Goal: Entertainment & Leisure: Consume media (video, audio)

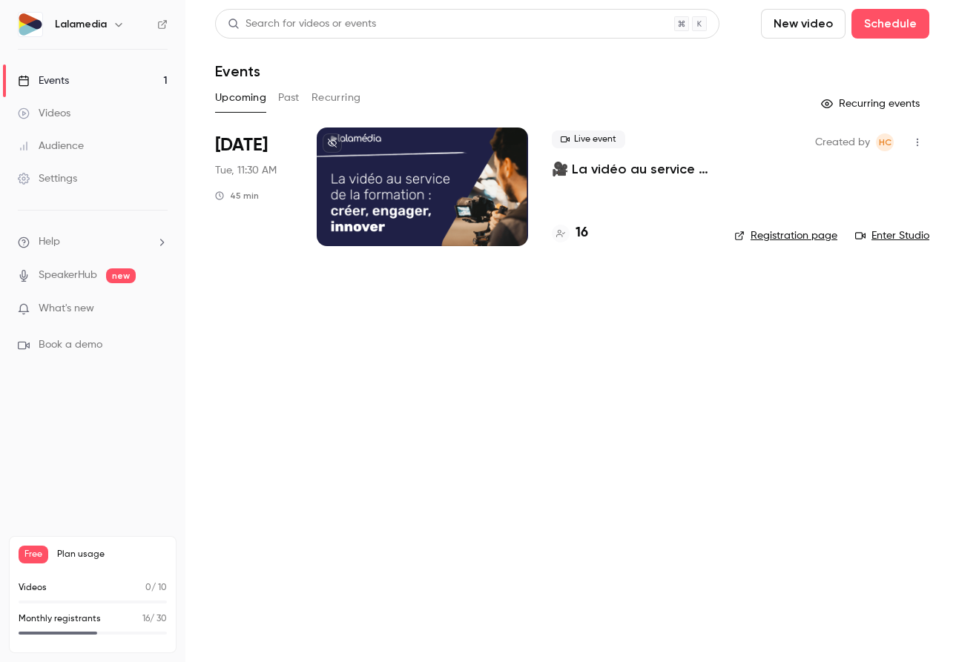
click at [587, 235] on h4 "16" at bounding box center [582, 233] width 13 height 20
click at [121, 32] on button "button" at bounding box center [119, 25] width 18 height 18
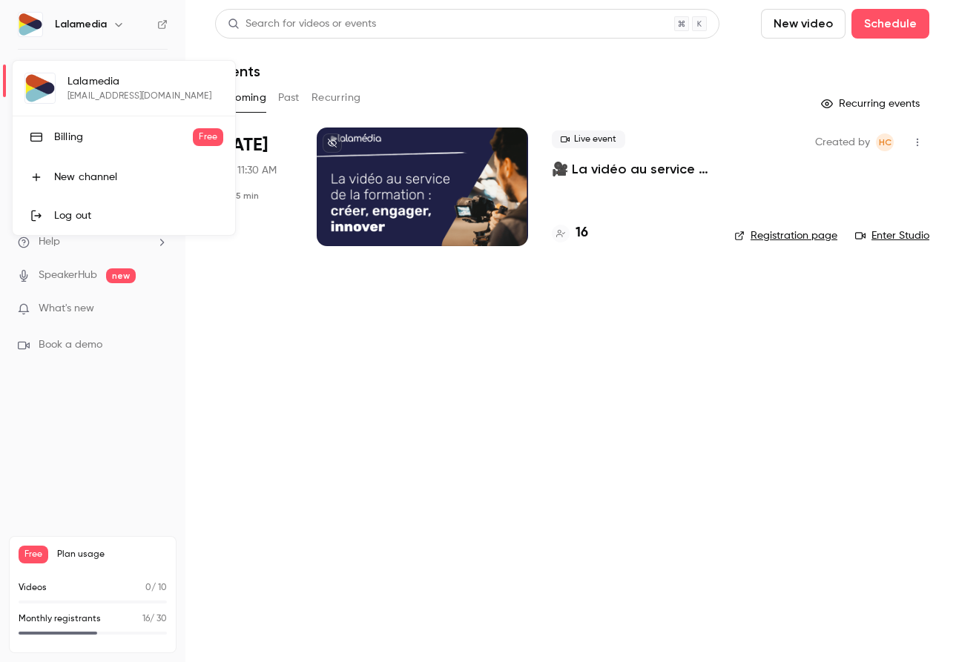
click at [94, 219] on div "Log out" at bounding box center [138, 215] width 169 height 15
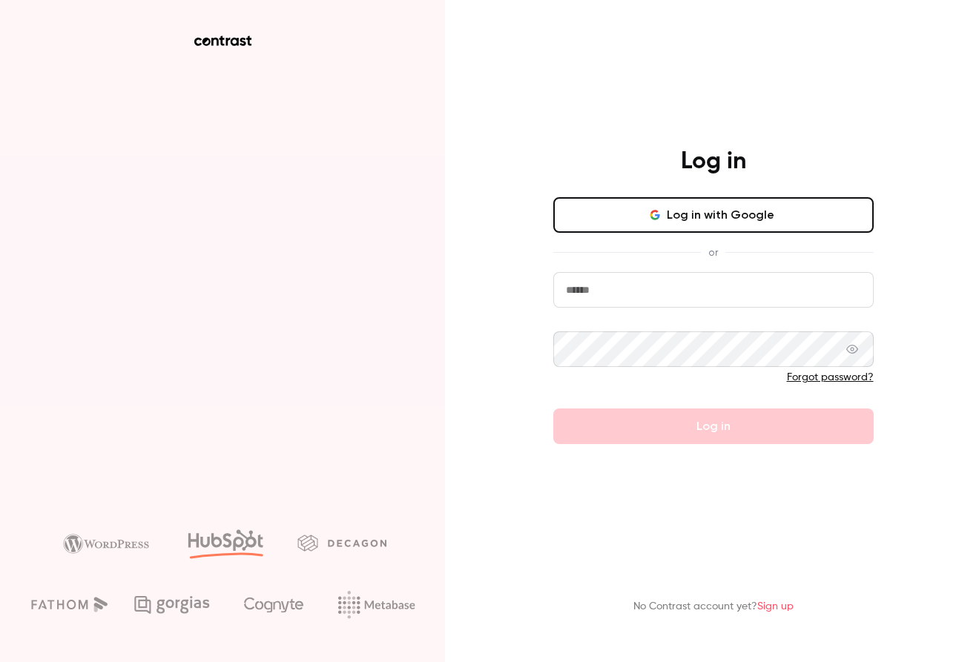
type input "**********"
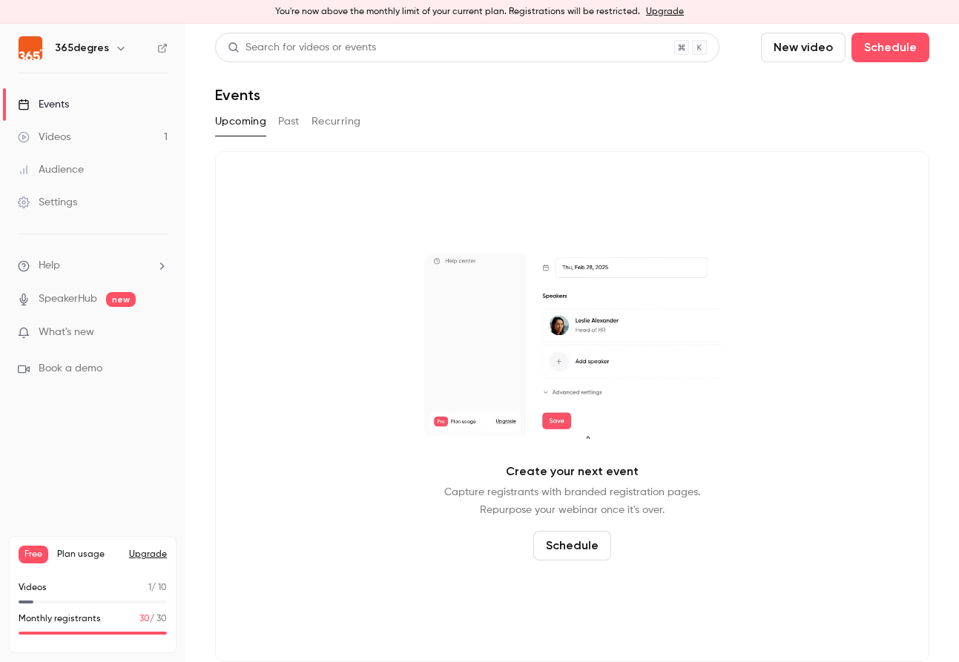
click at [100, 133] on link "Videos 1" at bounding box center [92, 137] width 185 height 33
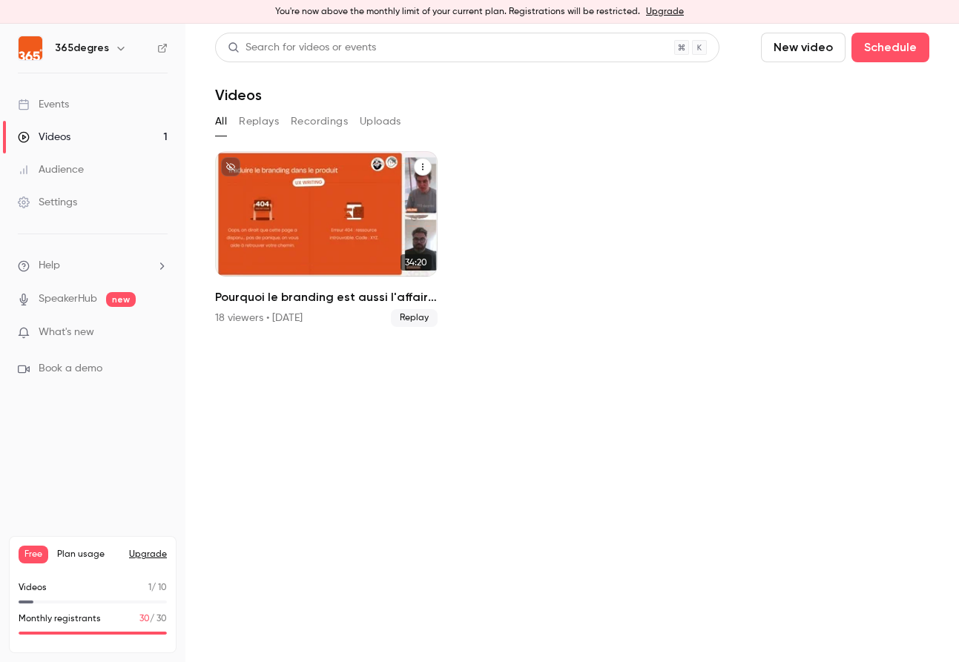
click at [399, 217] on div "Pourquoi le branding est aussi l'affaire du produit ?" at bounding box center [326, 213] width 223 height 125
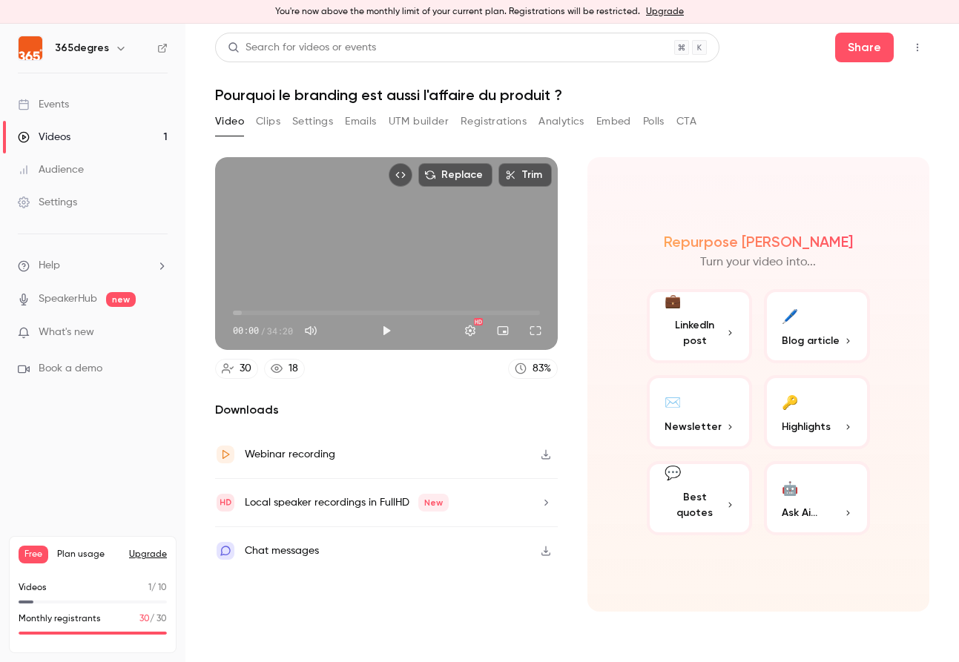
click at [561, 122] on button "Analytics" at bounding box center [561, 122] width 46 height 24
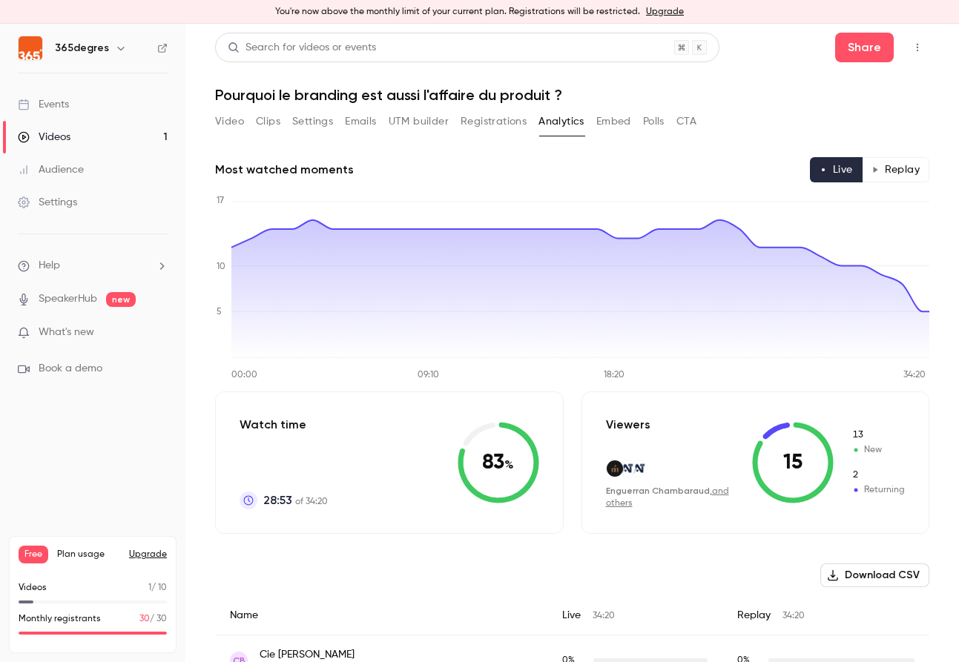
click at [902, 175] on button "Replay" at bounding box center [895, 169] width 67 height 25
